Goal: Task Accomplishment & Management: Use online tool/utility

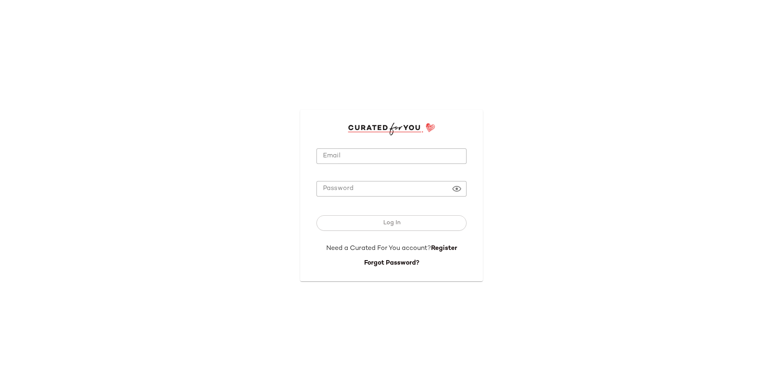
click at [426, 151] on input "Email" at bounding box center [391, 156] width 150 height 16
click at [0, 390] on com-1password-button at bounding box center [0, 391] width 0 height 0
type input "**********"
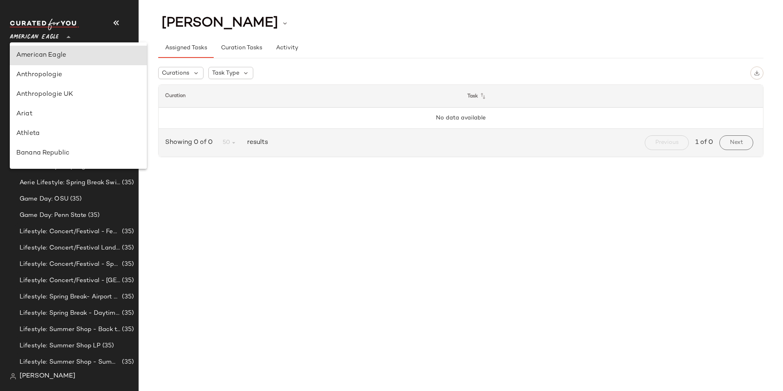
click at [66, 38] on icon at bounding box center [69, 37] width 10 height 10
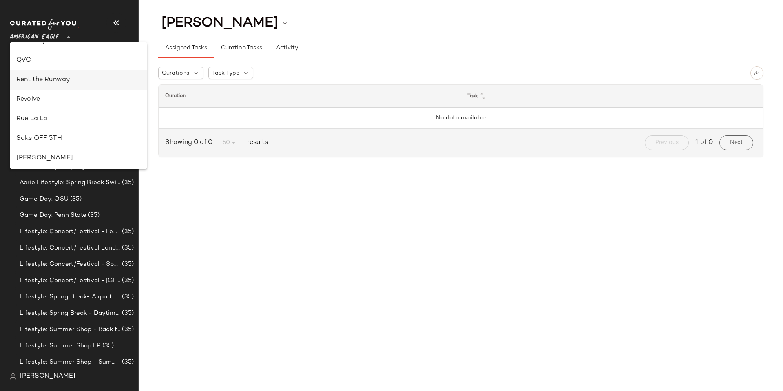
scroll to position [326, 0]
click at [64, 62] on div "Oh [PERSON_NAME] (Data Validation)" at bounding box center [78, 62] width 124 height 10
type input "**"
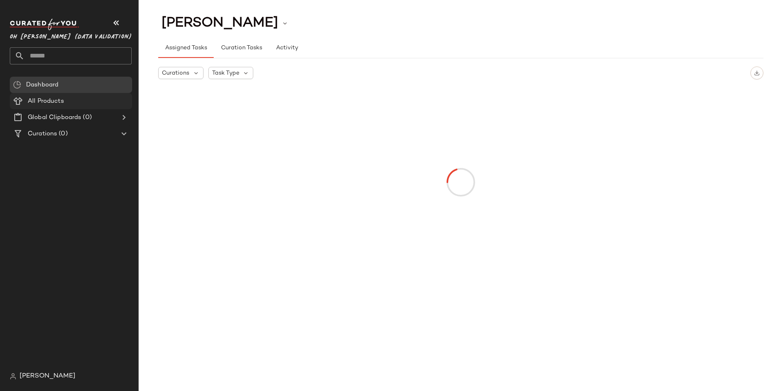
click at [38, 99] on span "All Products" at bounding box center [46, 101] width 36 height 9
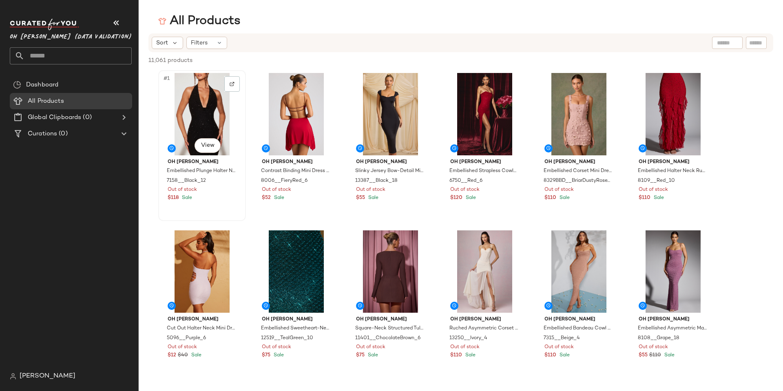
click at [219, 115] on div "#1 View" at bounding box center [202, 114] width 82 height 82
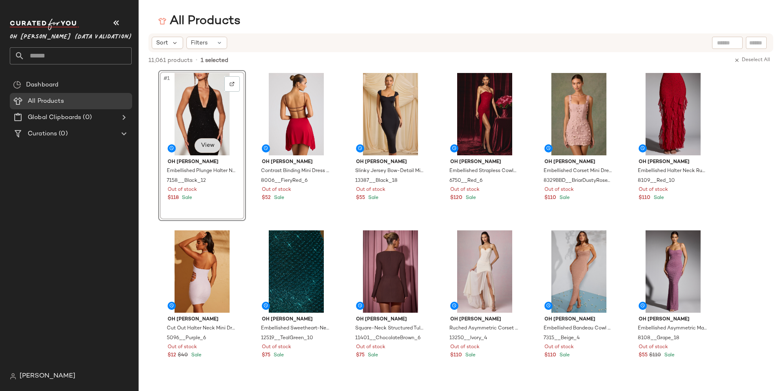
click at [210, 144] on body "Oh [PERSON_NAME] (Data Validation) ** Dashboard All Products Global Clipboards …" at bounding box center [391, 195] width 783 height 391
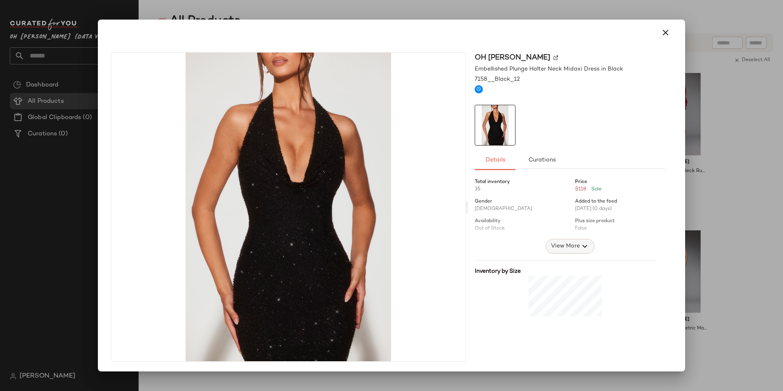
click at [569, 241] on span "View More" at bounding box center [564, 246] width 29 height 10
click at [544, 163] on span "Curations" at bounding box center [542, 160] width 28 height 7
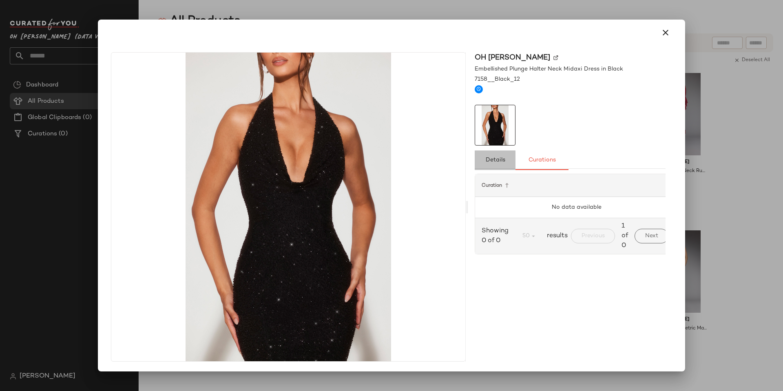
click at [491, 159] on span "Details" at bounding box center [495, 160] width 20 height 7
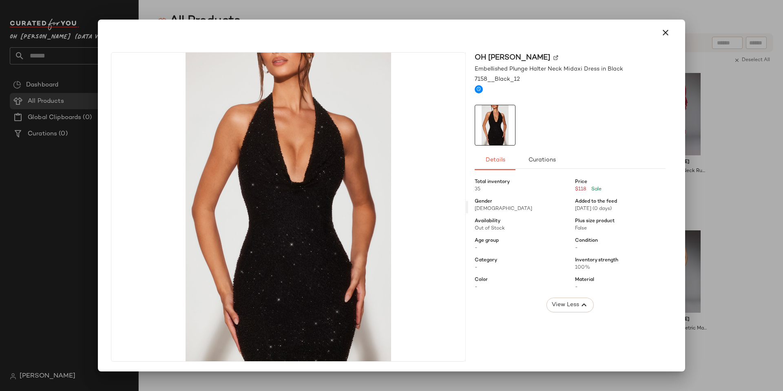
click at [672, 24] on div at bounding box center [391, 33] width 567 height 20
click at [668, 30] on icon "button" at bounding box center [665, 33] width 10 height 10
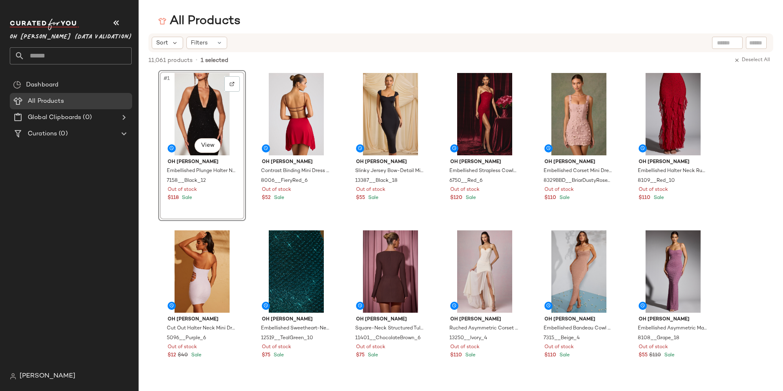
click at [33, 378] on span "[PERSON_NAME]" at bounding box center [48, 376] width 56 height 10
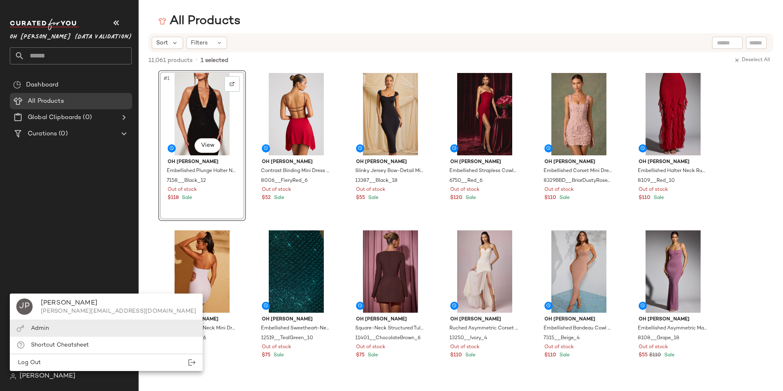
click at [42, 332] on div "Admin" at bounding box center [40, 328] width 18 height 9
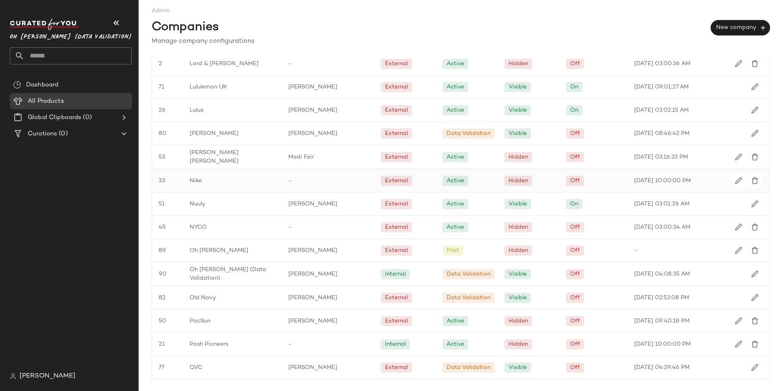
scroll to position [815, 0]
click at [245, 271] on span "Oh [PERSON_NAME] (Data Validation)" at bounding box center [233, 273] width 86 height 17
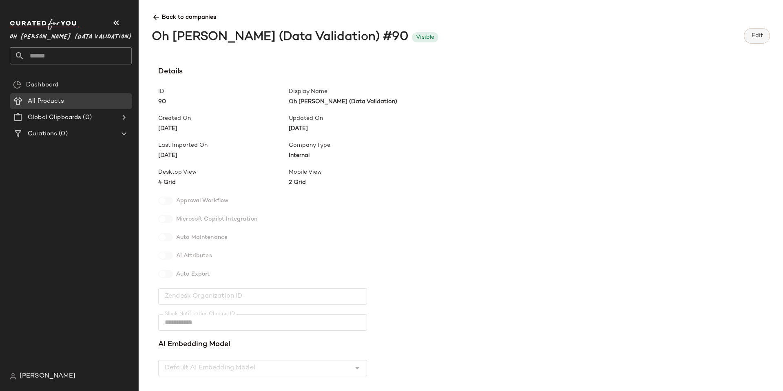
click at [763, 41] on button "Edit" at bounding box center [756, 35] width 26 height 15
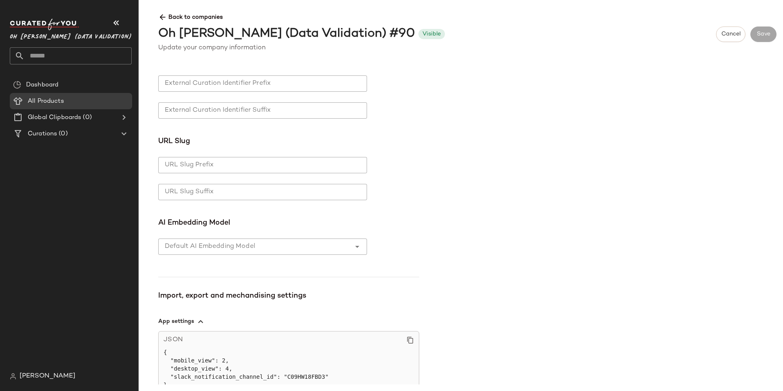
scroll to position [456, 0]
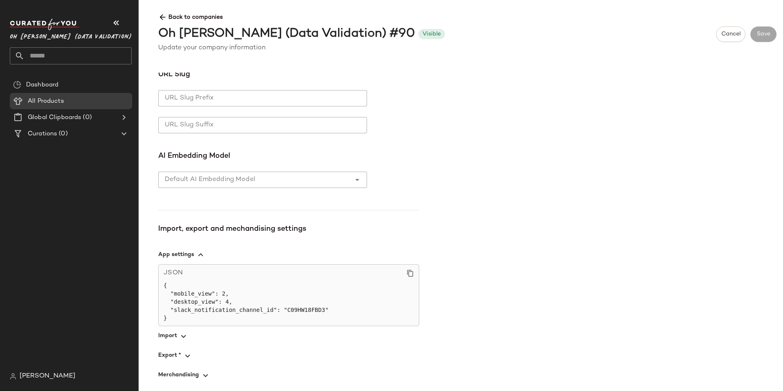
click at [178, 333] on button "Import" at bounding box center [288, 336] width 261 height 20
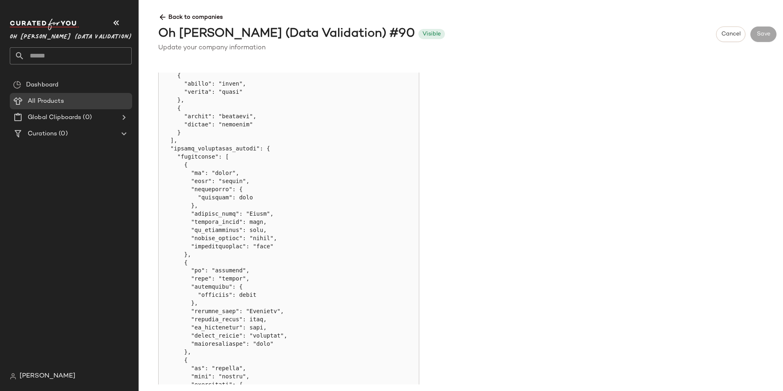
scroll to position [663, 0]
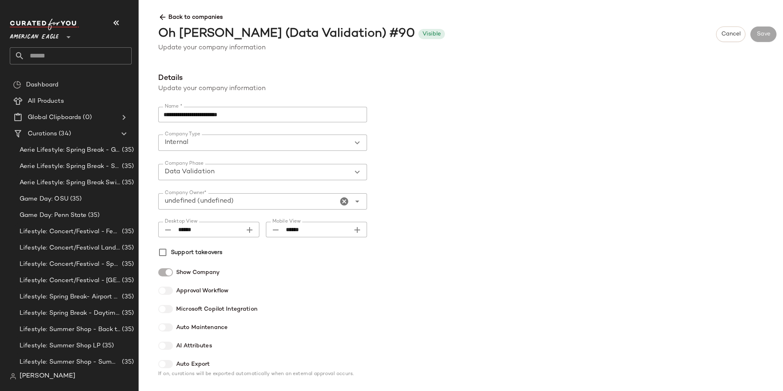
click at [45, 40] on span "American Eagle" at bounding box center [34, 35] width 49 height 15
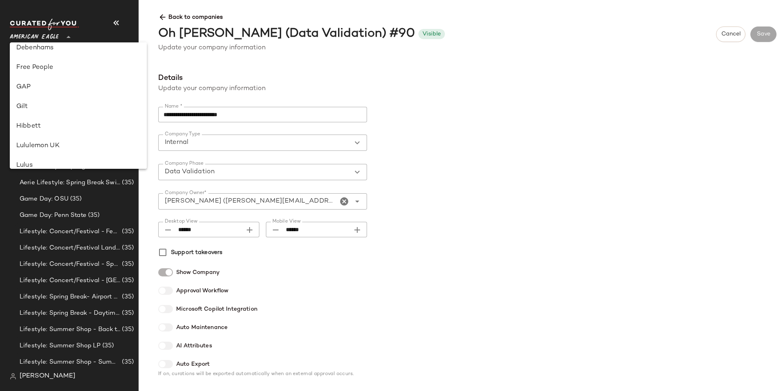
scroll to position [285, 0]
click at [70, 104] on div "Oh [PERSON_NAME] (Data Validation)" at bounding box center [78, 103] width 124 height 10
type input "**"
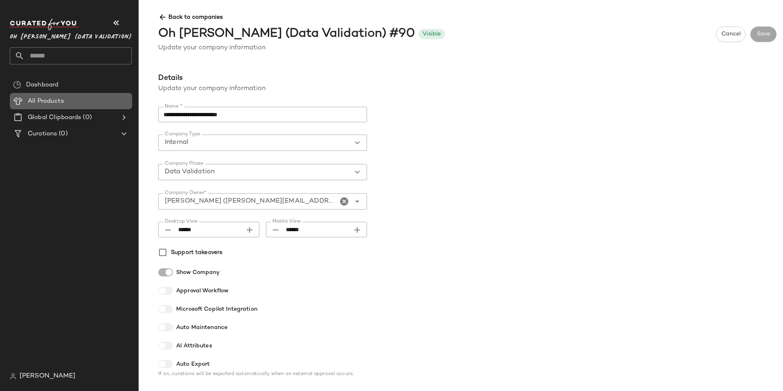
click at [44, 97] on span "All Products" at bounding box center [46, 101] width 36 height 9
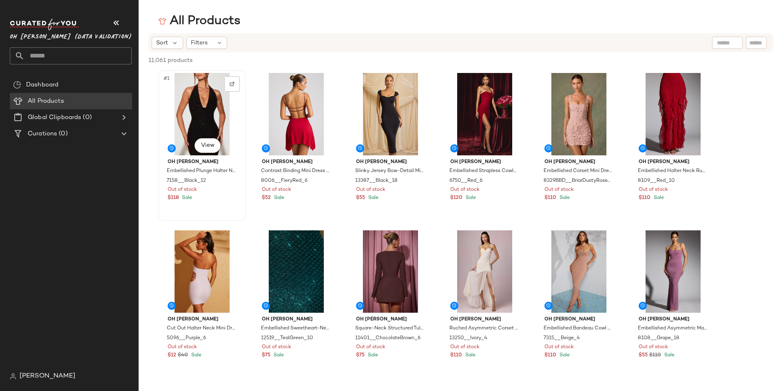
click at [192, 108] on div "#1 View" at bounding box center [202, 114] width 82 height 82
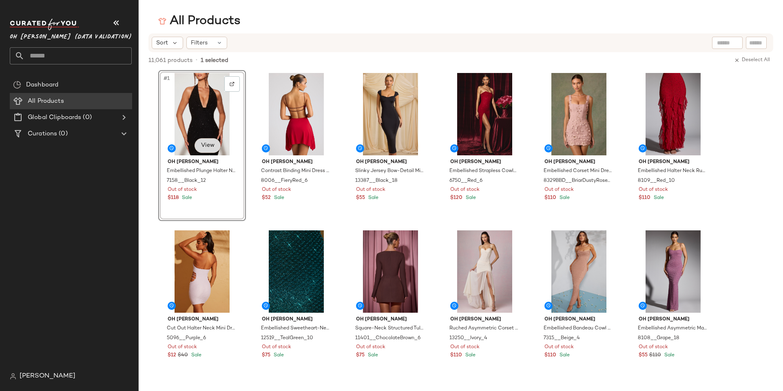
click at [206, 141] on body "Oh [PERSON_NAME] (Data Validation) ** Dashboard All Products Global Clipboards …" at bounding box center [391, 195] width 783 height 391
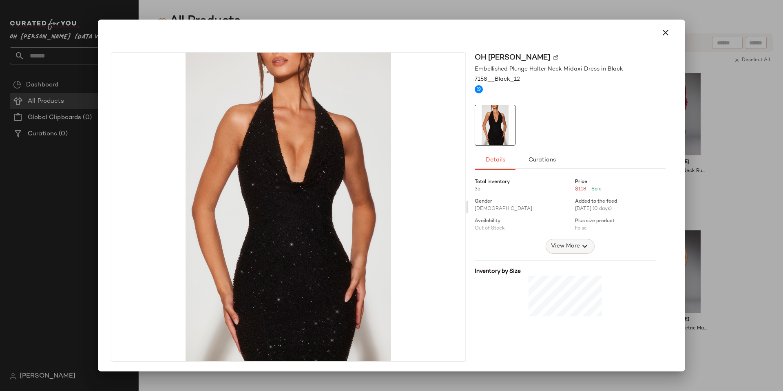
click at [563, 246] on span "View More" at bounding box center [564, 246] width 29 height 10
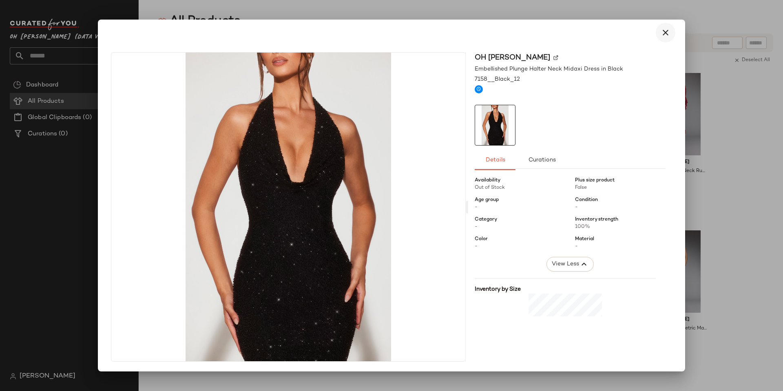
click at [665, 35] on icon "button" at bounding box center [665, 33] width 10 height 10
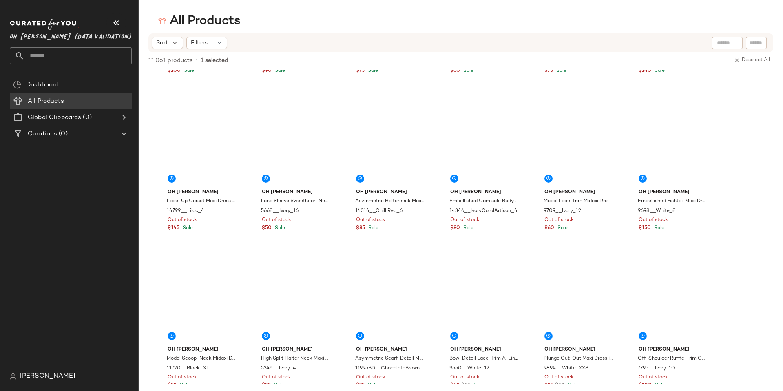
scroll to position [0, 0]
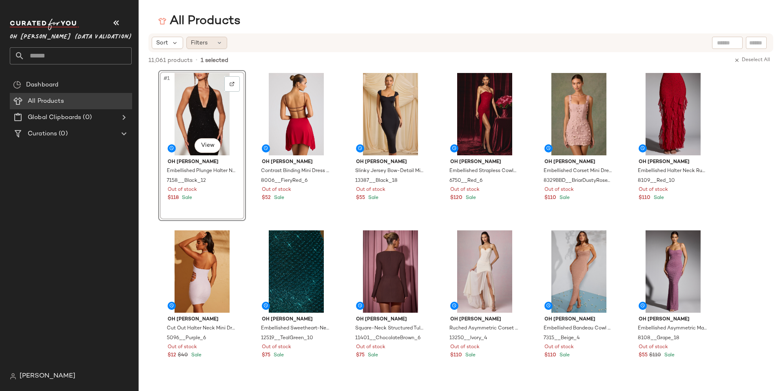
click at [220, 40] on icon at bounding box center [219, 43] width 7 height 7
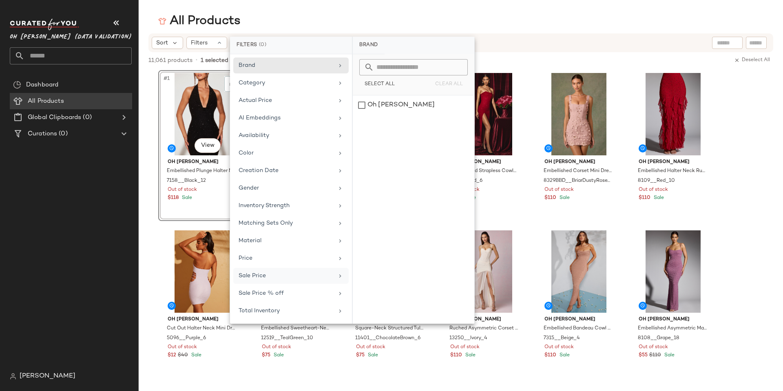
click at [295, 272] on div "Sale Price" at bounding box center [285, 275] width 95 height 9
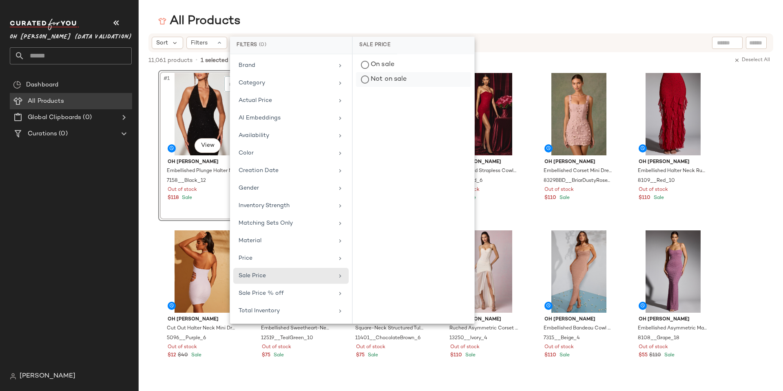
click at [408, 80] on div "Not on sale" at bounding box center [413, 79] width 115 height 15
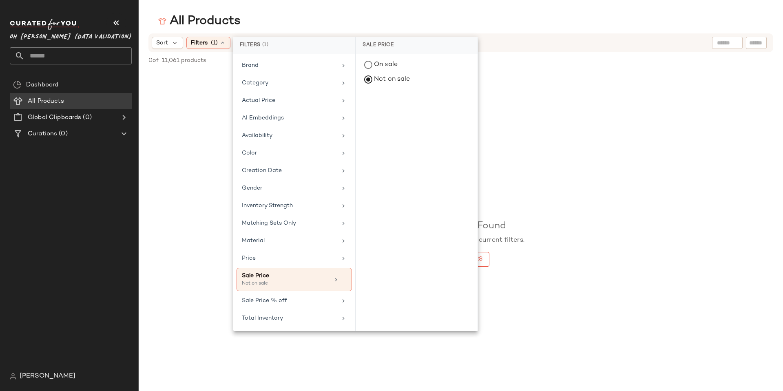
click at [725, 164] on div "No Products Found No products match your current filters. Clear Filters" at bounding box center [461, 226] width 644 height 313
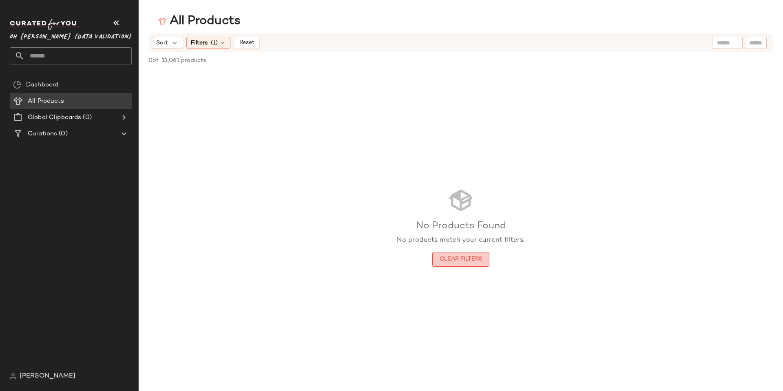
click at [461, 258] on span "Clear Filters" at bounding box center [460, 259] width 43 height 7
